Goal: Task Accomplishment & Management: Manage account settings

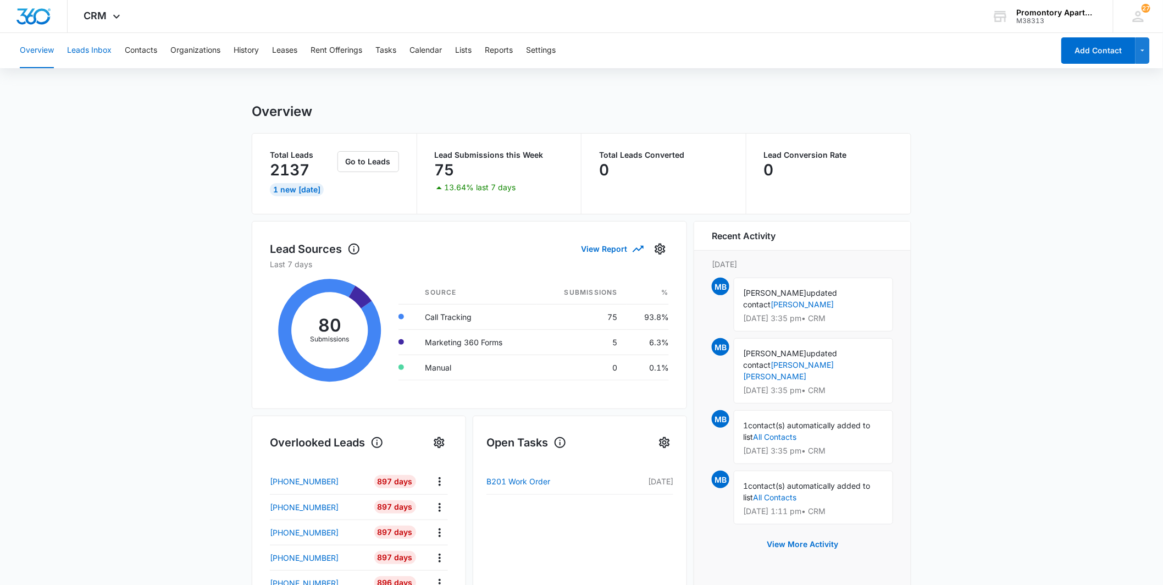
click at [97, 58] on button "Leads Inbox" at bounding box center [89, 50] width 45 height 35
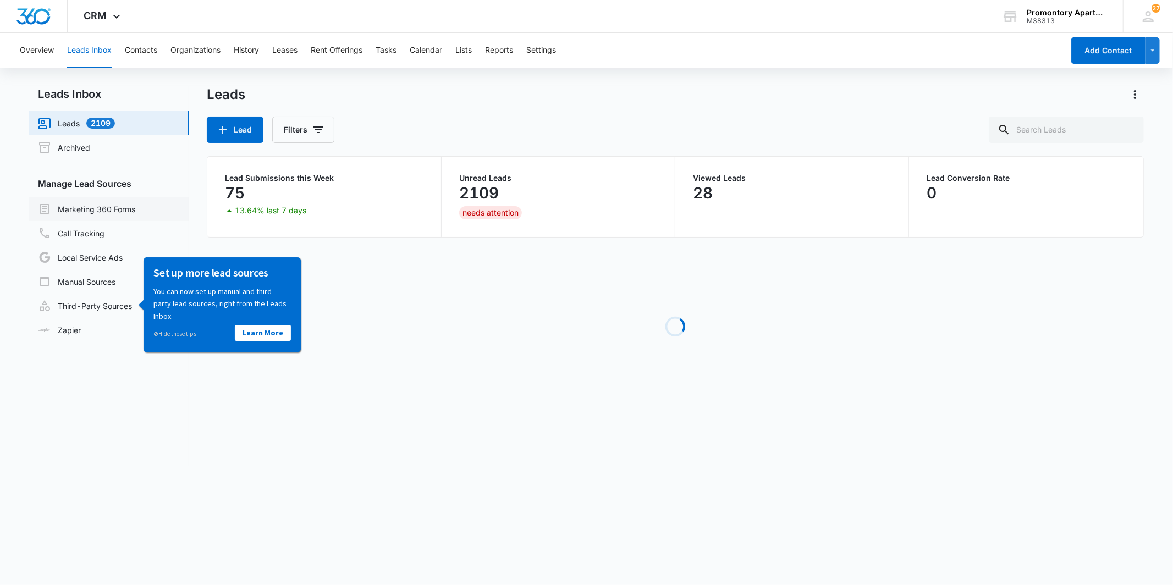
click at [118, 206] on link "Marketing 360 Forms" at bounding box center [86, 208] width 97 height 13
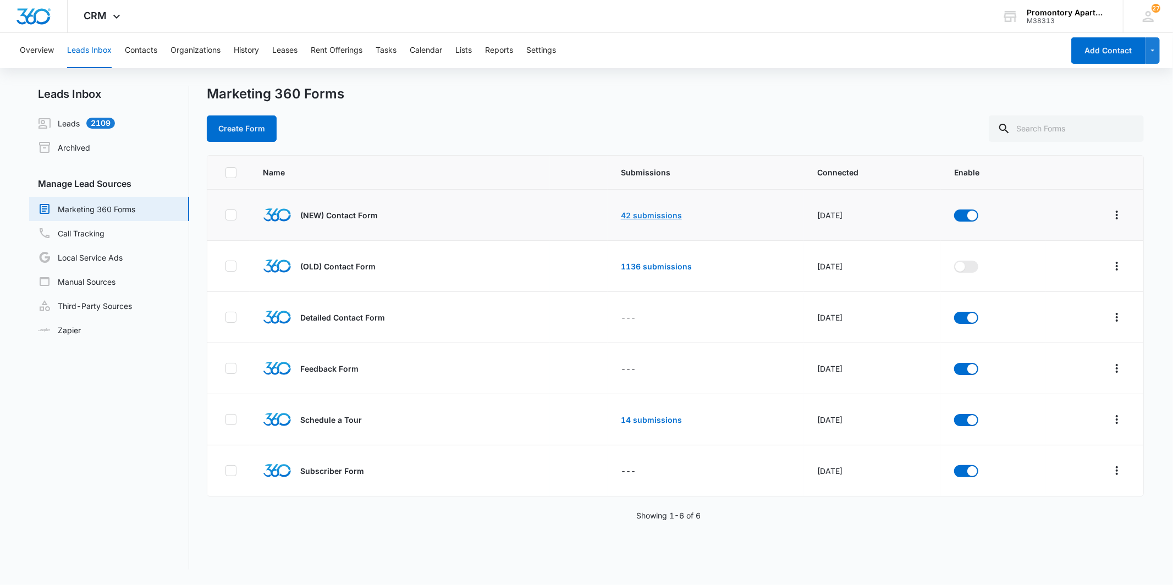
click at [623, 217] on link "42 submissions" at bounding box center [651, 215] width 61 height 9
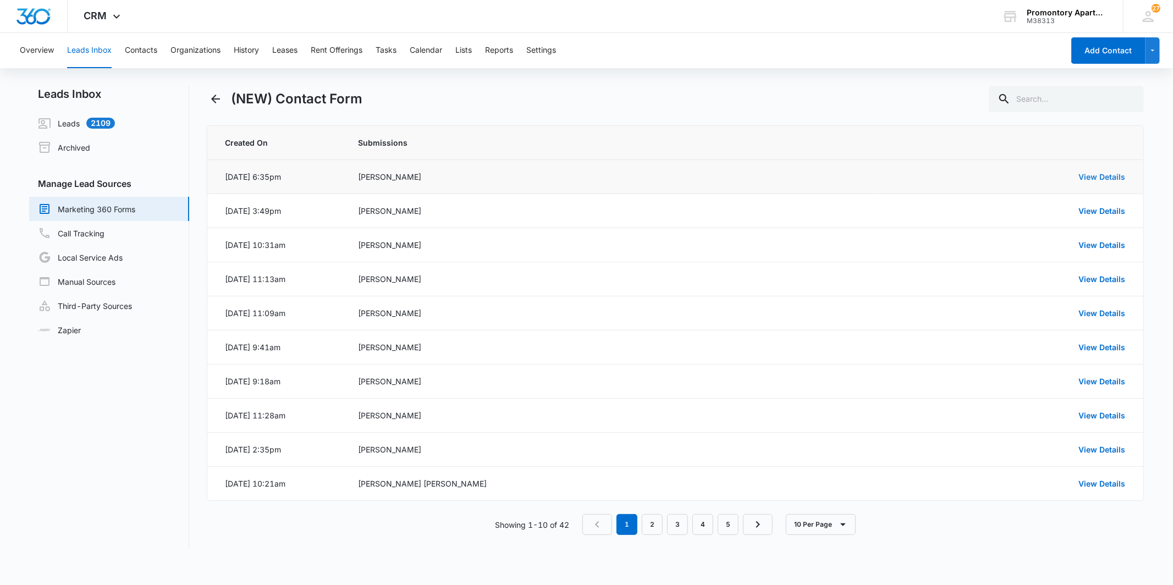
click at [1111, 178] on link "View Details" at bounding box center [1102, 176] width 47 height 9
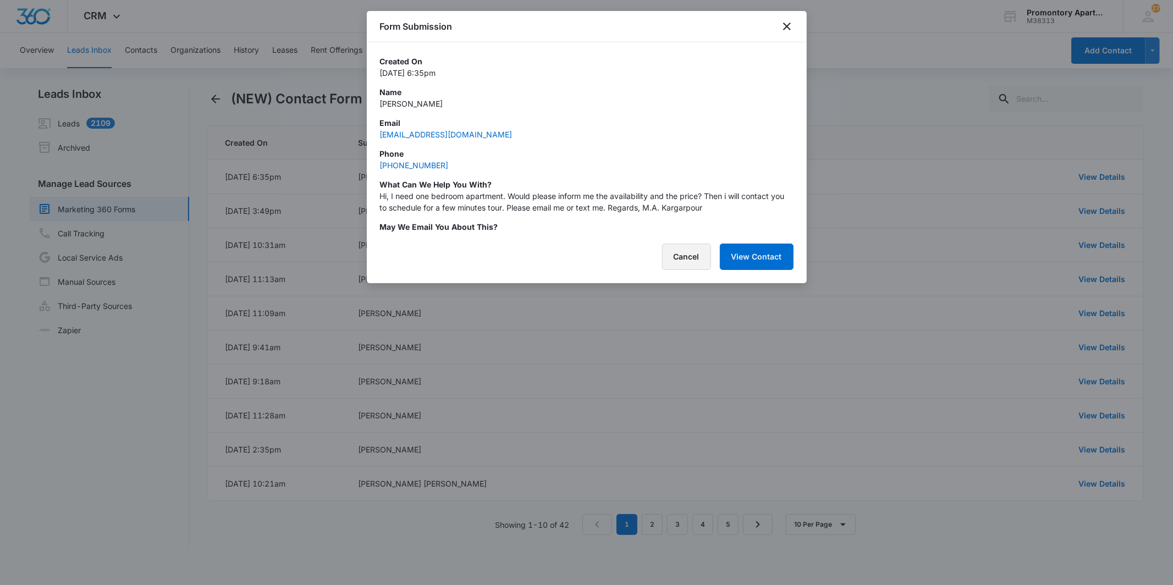
click at [672, 262] on button "Cancel" at bounding box center [686, 257] width 49 height 26
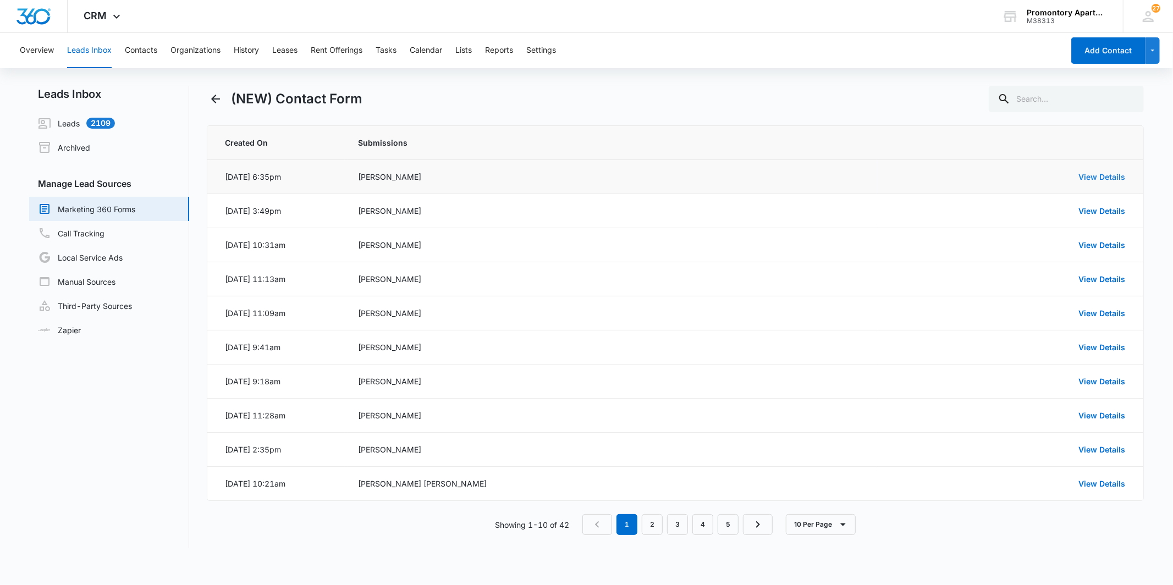
click at [1097, 172] on link "View Details" at bounding box center [1102, 176] width 47 height 9
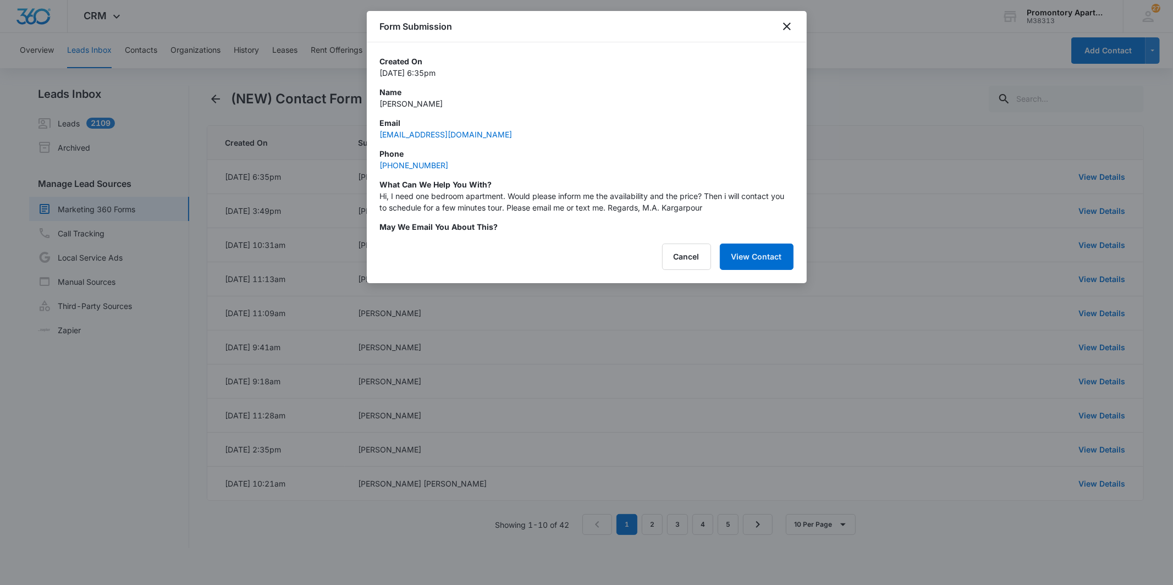
click at [794, 25] on div "Form Submission" at bounding box center [587, 26] width 440 height 31
click at [788, 24] on icon "close" at bounding box center [787, 27] width 8 height 8
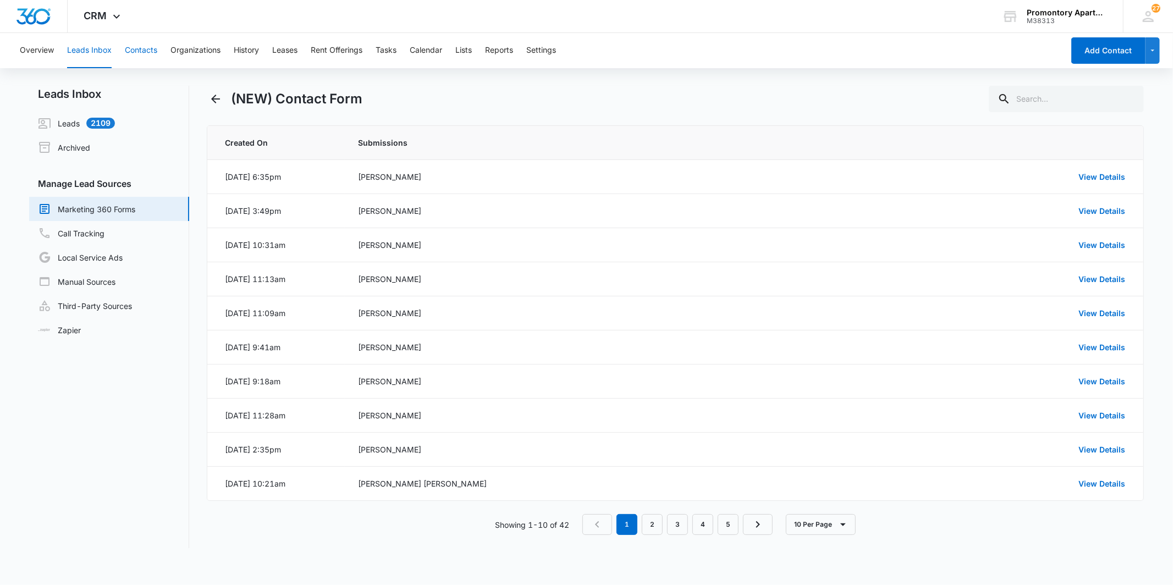
click at [147, 42] on button "Contacts" at bounding box center [141, 50] width 32 height 35
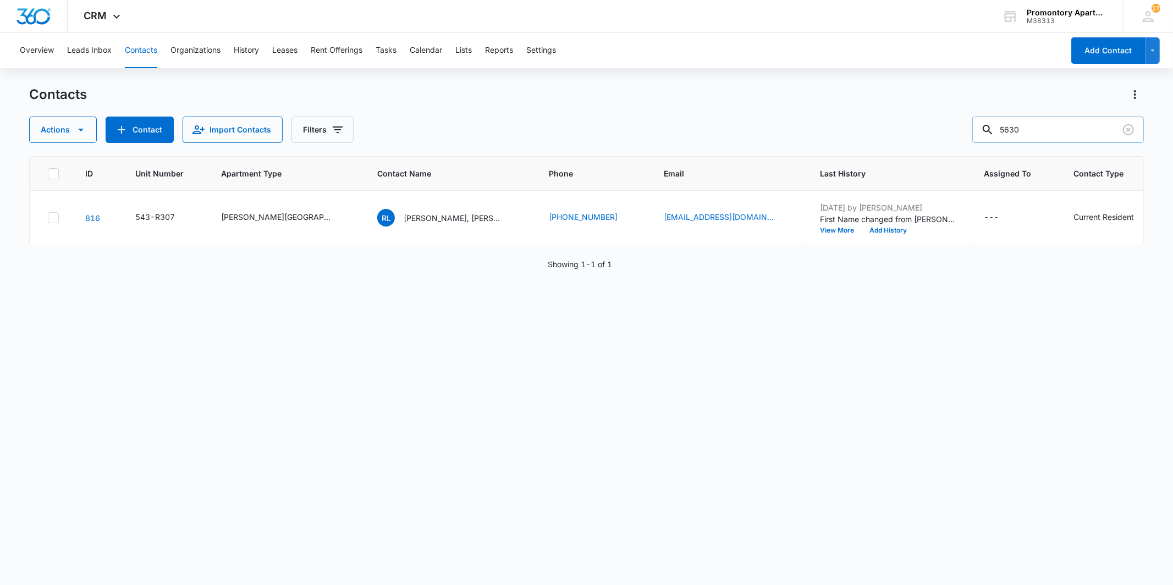
click at [1071, 131] on input "5630" at bounding box center [1058, 130] width 172 height 26
type input "8754"
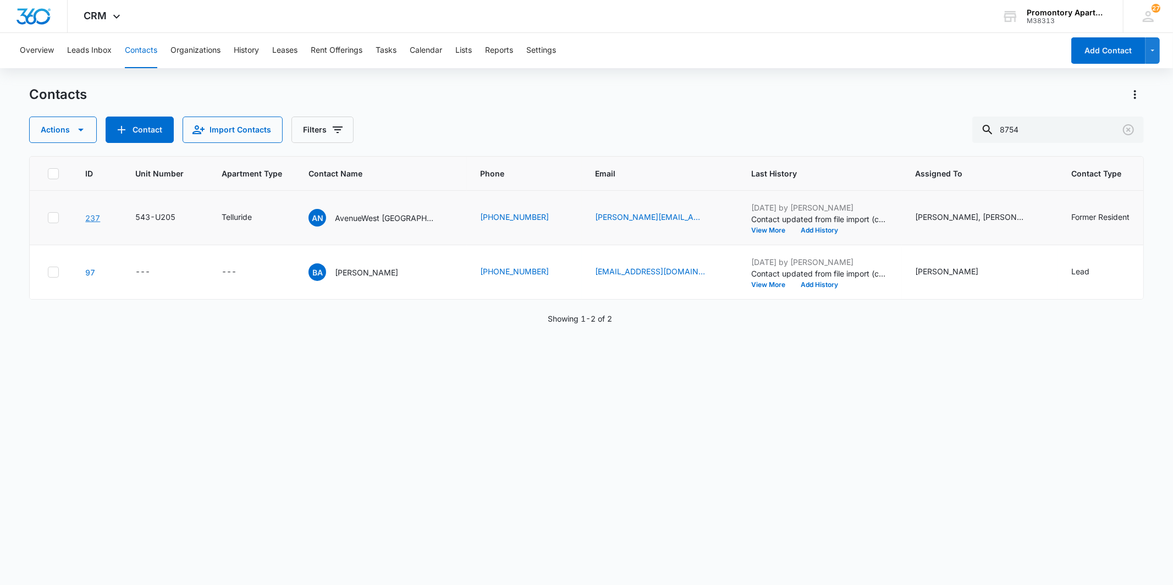
click at [96, 220] on link "237" at bounding box center [92, 217] width 15 height 9
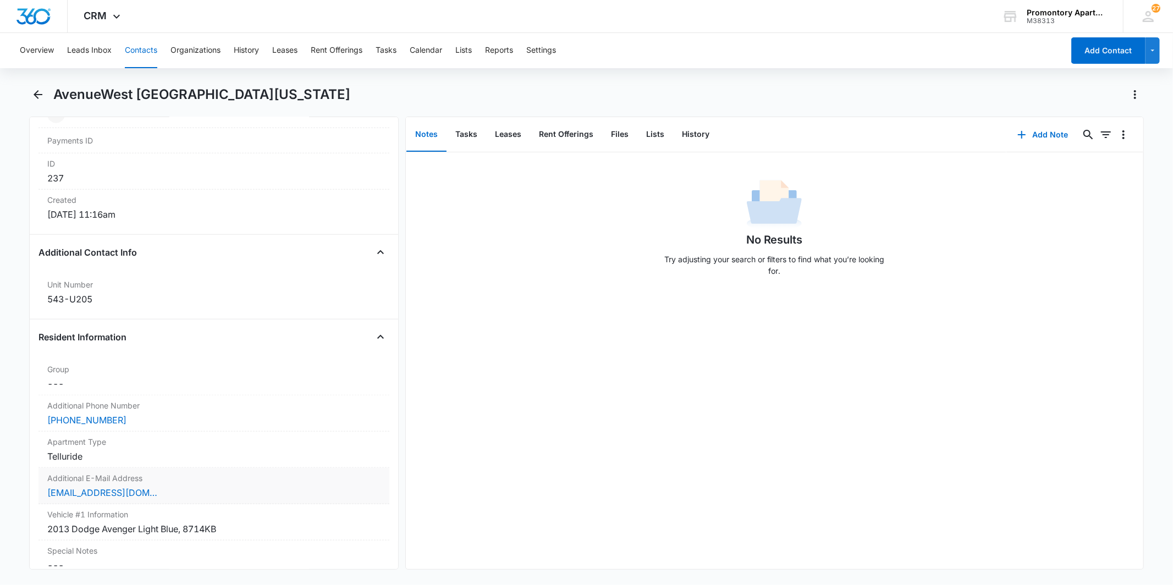
scroll to position [794, 0]
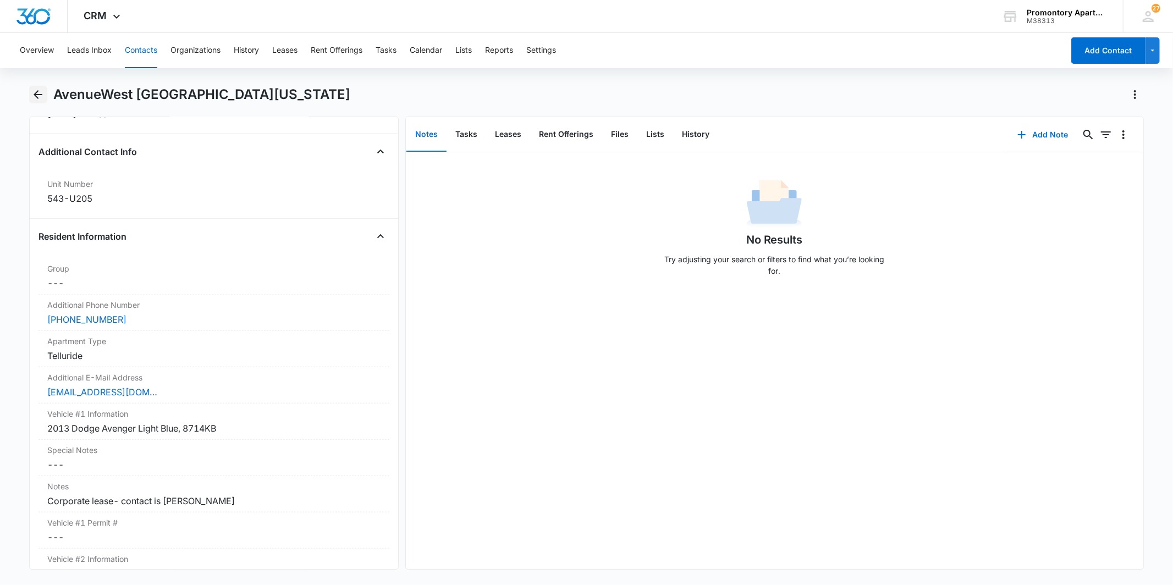
click at [33, 93] on icon "Back" at bounding box center [37, 94] width 13 height 13
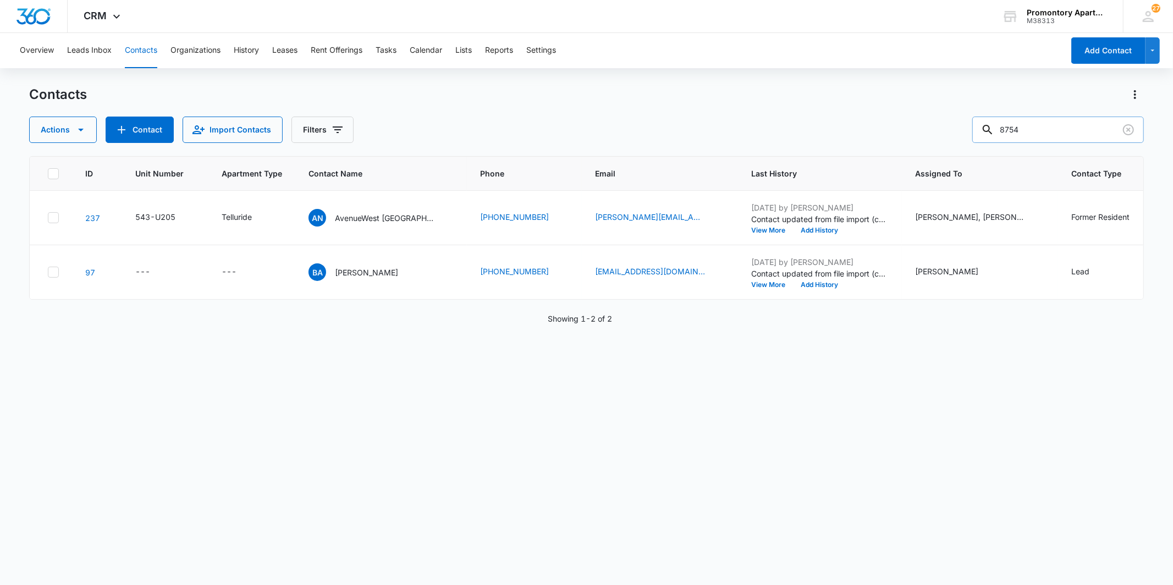
click at [1043, 126] on input "8754" at bounding box center [1058, 130] width 172 height 26
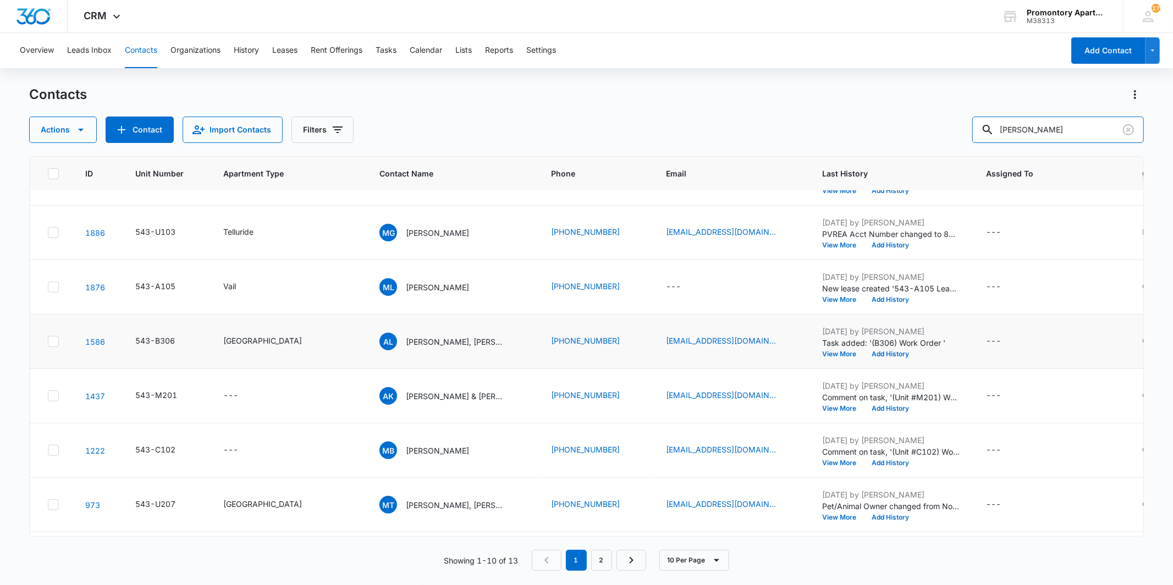
scroll to position [61, 0]
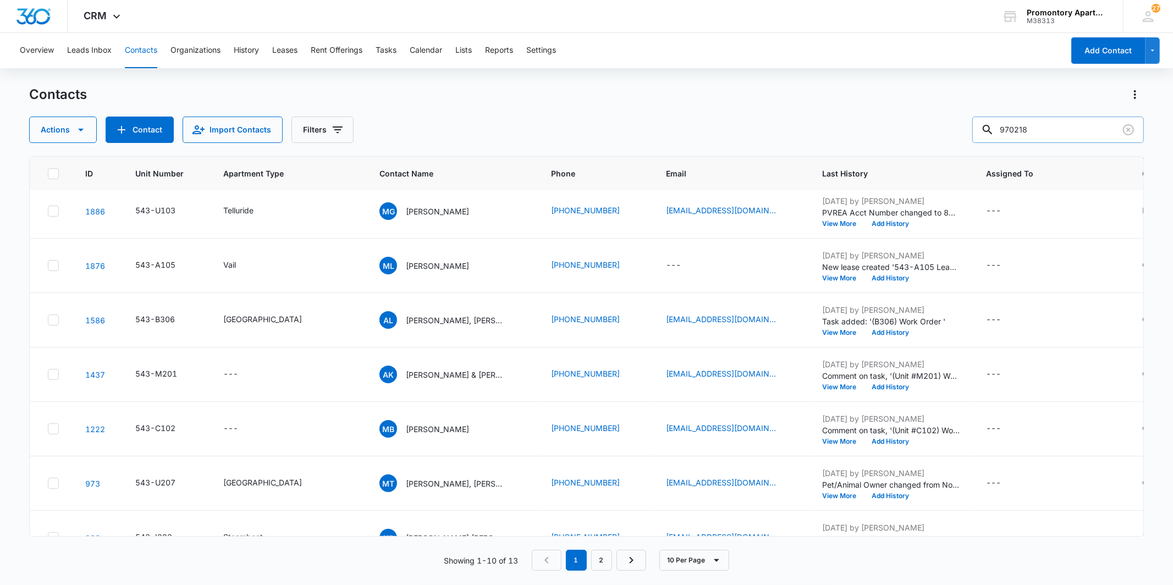
type input "970218"
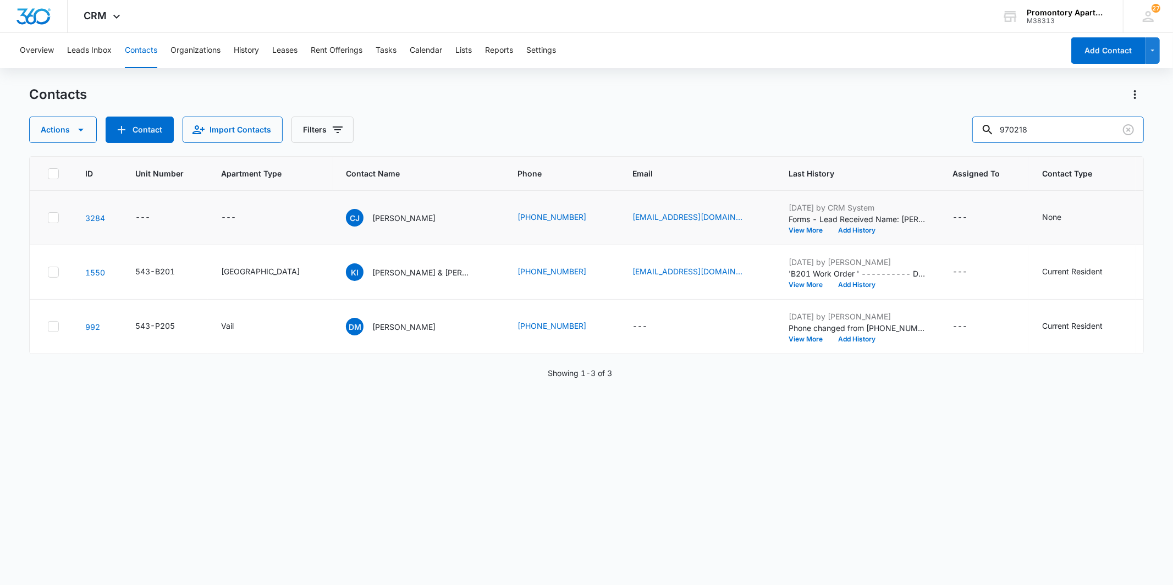
scroll to position [0, 0]
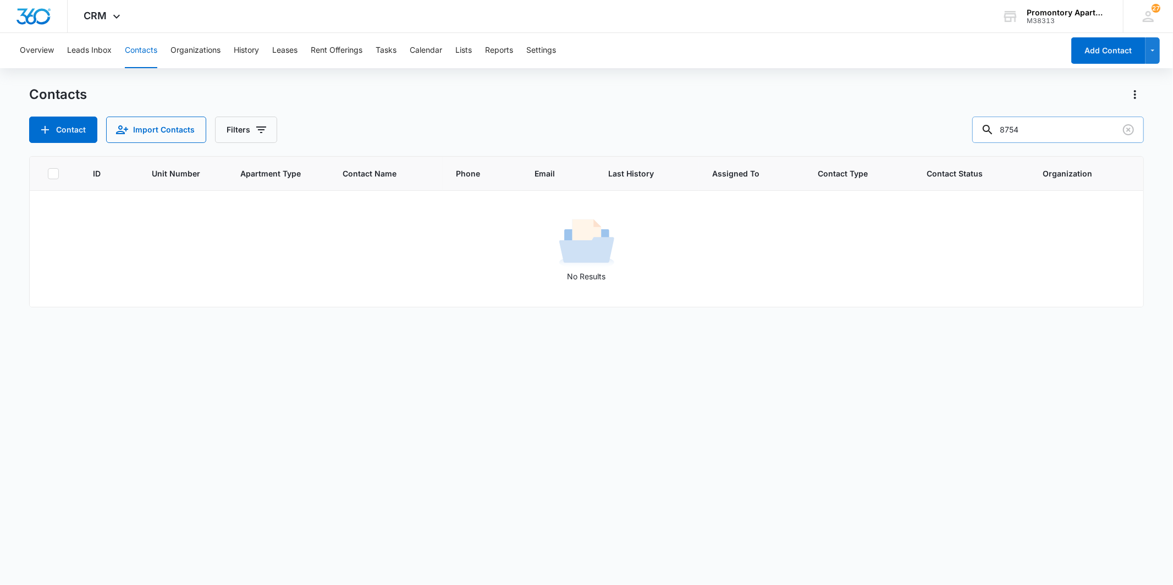
type input "8754"
